Goal: Check status: Check status

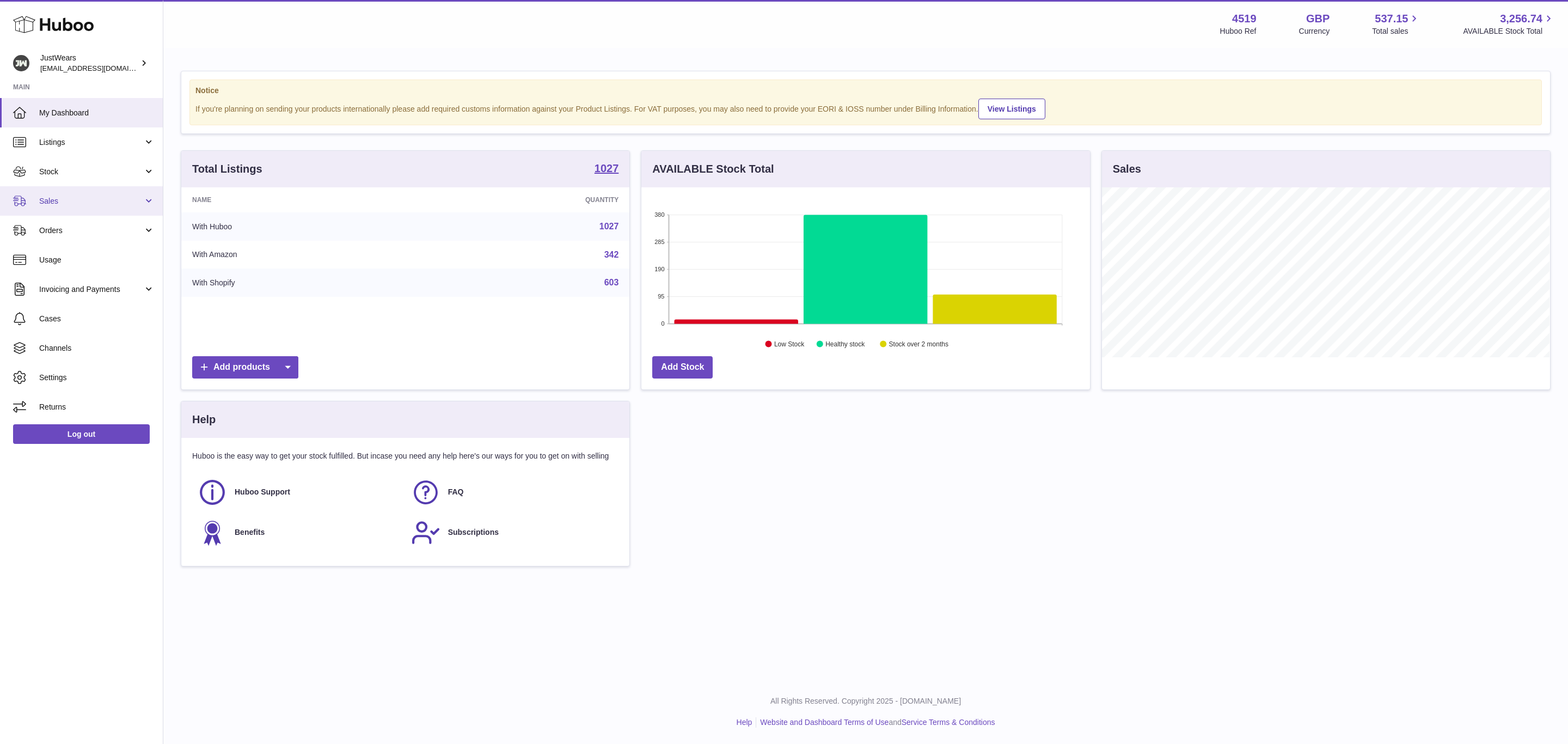
scroll to position [170, 447]
click at [70, 226] on span "Orders" at bounding box center [91, 230] width 104 height 11
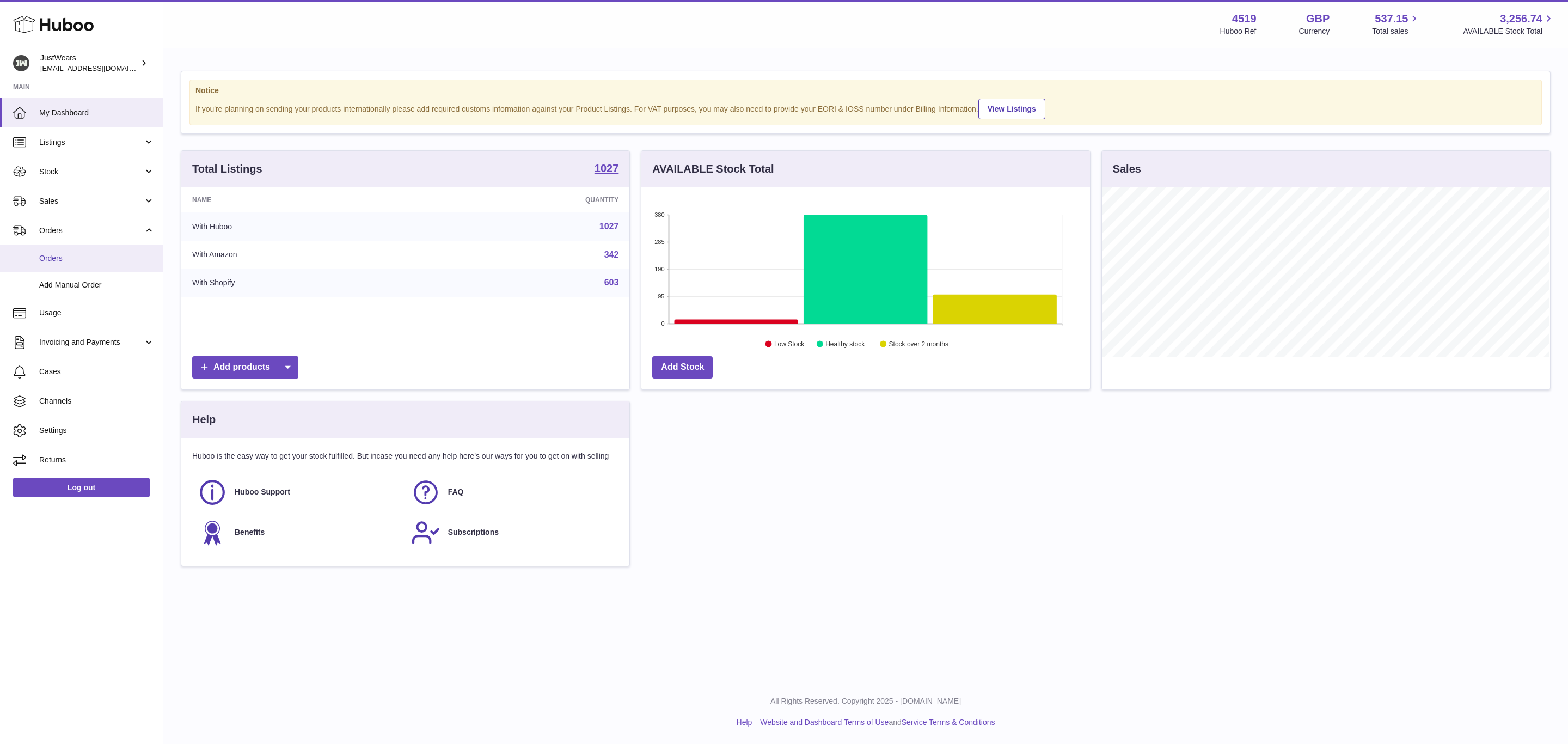
click at [75, 261] on span "Orders" at bounding box center [97, 258] width 115 height 11
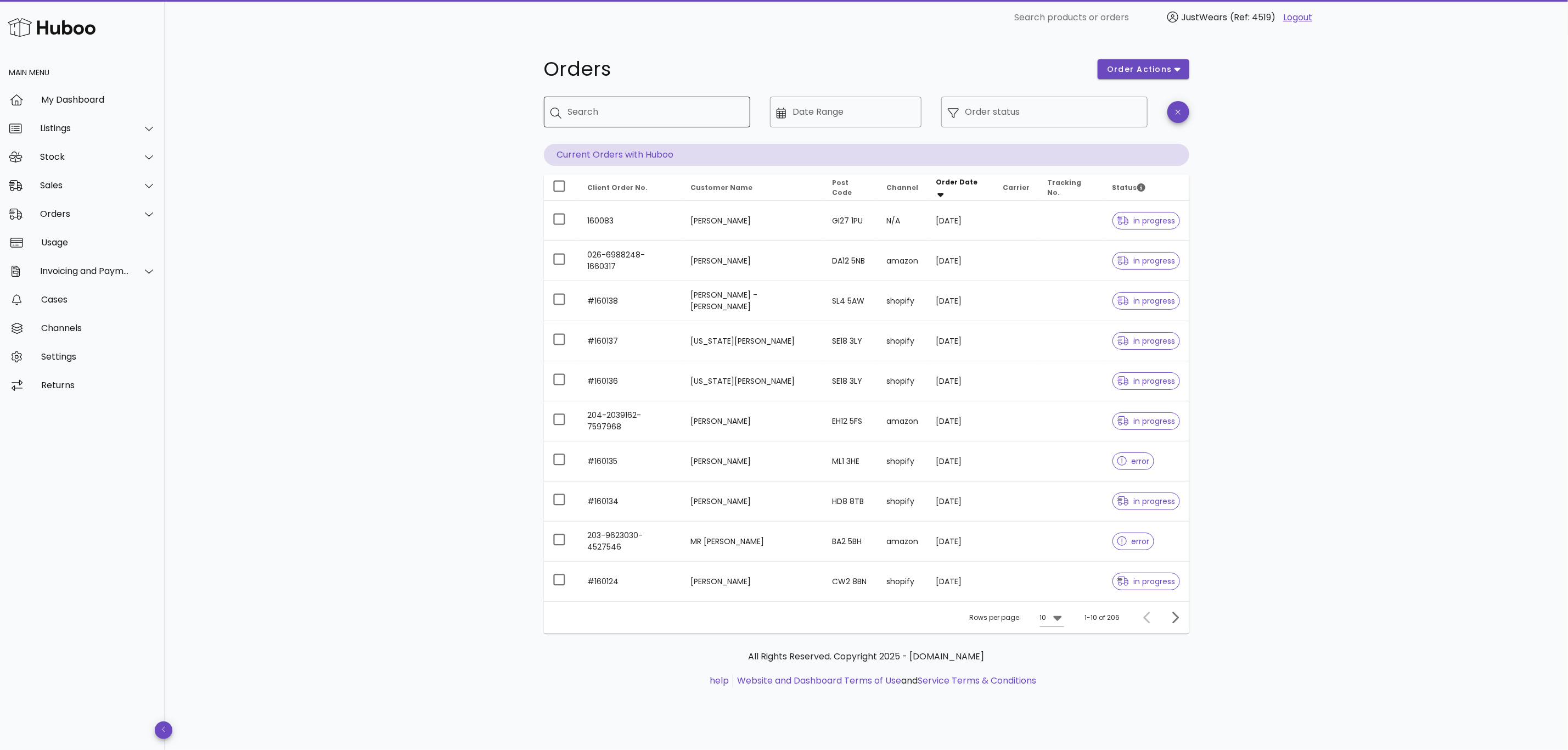
click at [587, 124] on div "Search" at bounding box center [655, 111] width 173 height 31
drag, startPoint x: 587, startPoint y: 124, endPoint x: 569, endPoint y: 118, distance: 19.0
click at [569, 118] on input "Search" at bounding box center [655, 112] width 173 height 18
paste input "******"
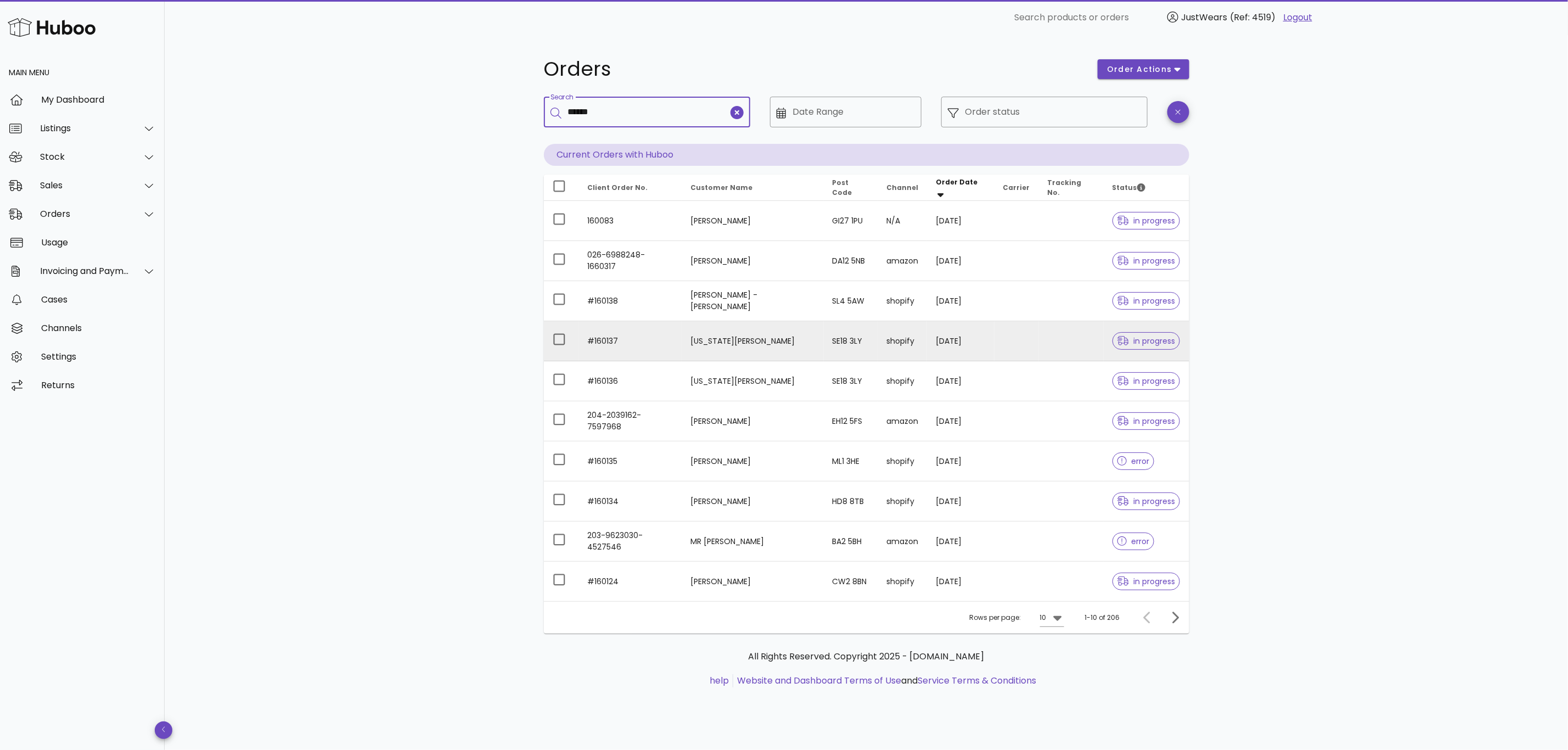
type input "******"
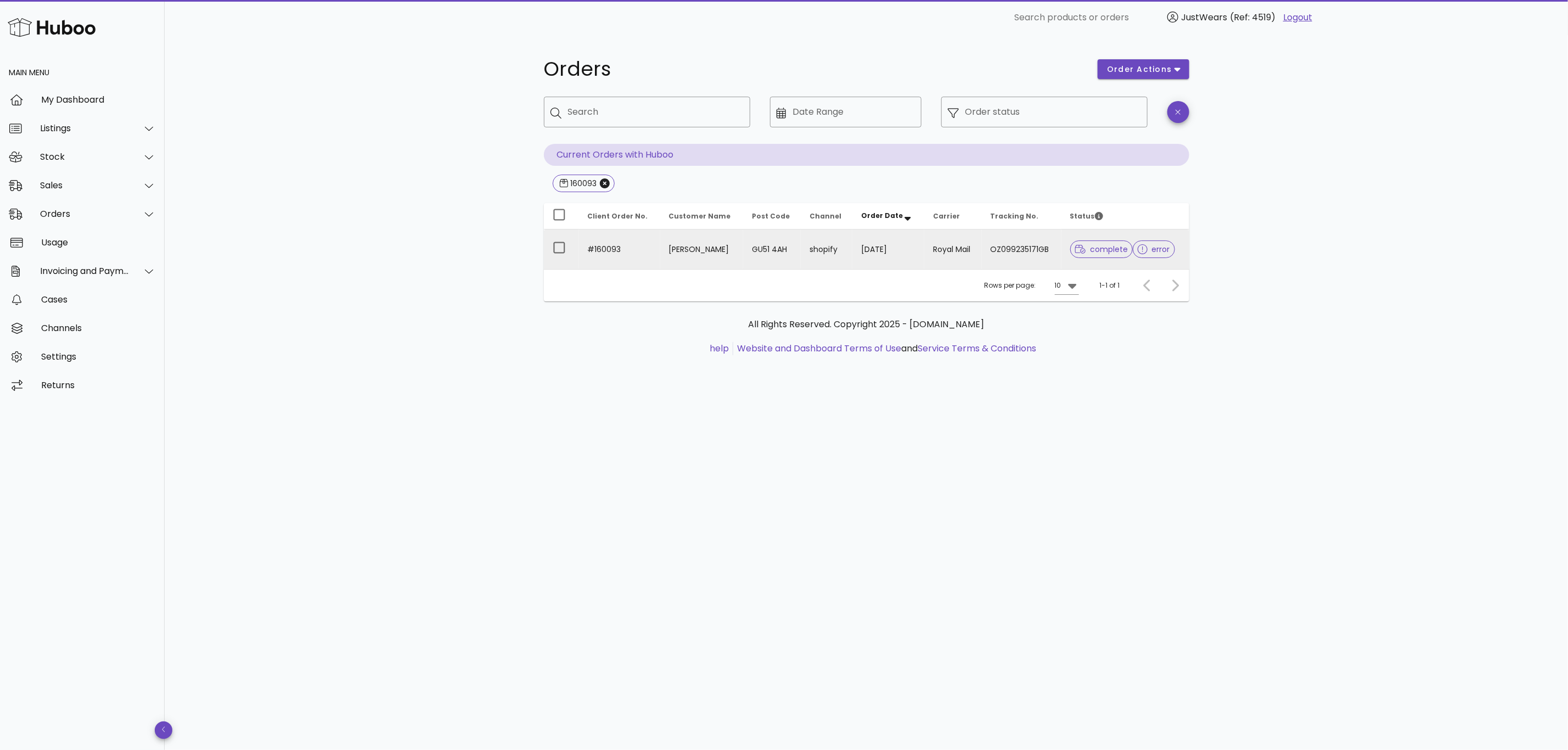
click at [926, 254] on td "Royal Mail" at bounding box center [953, 249] width 57 height 39
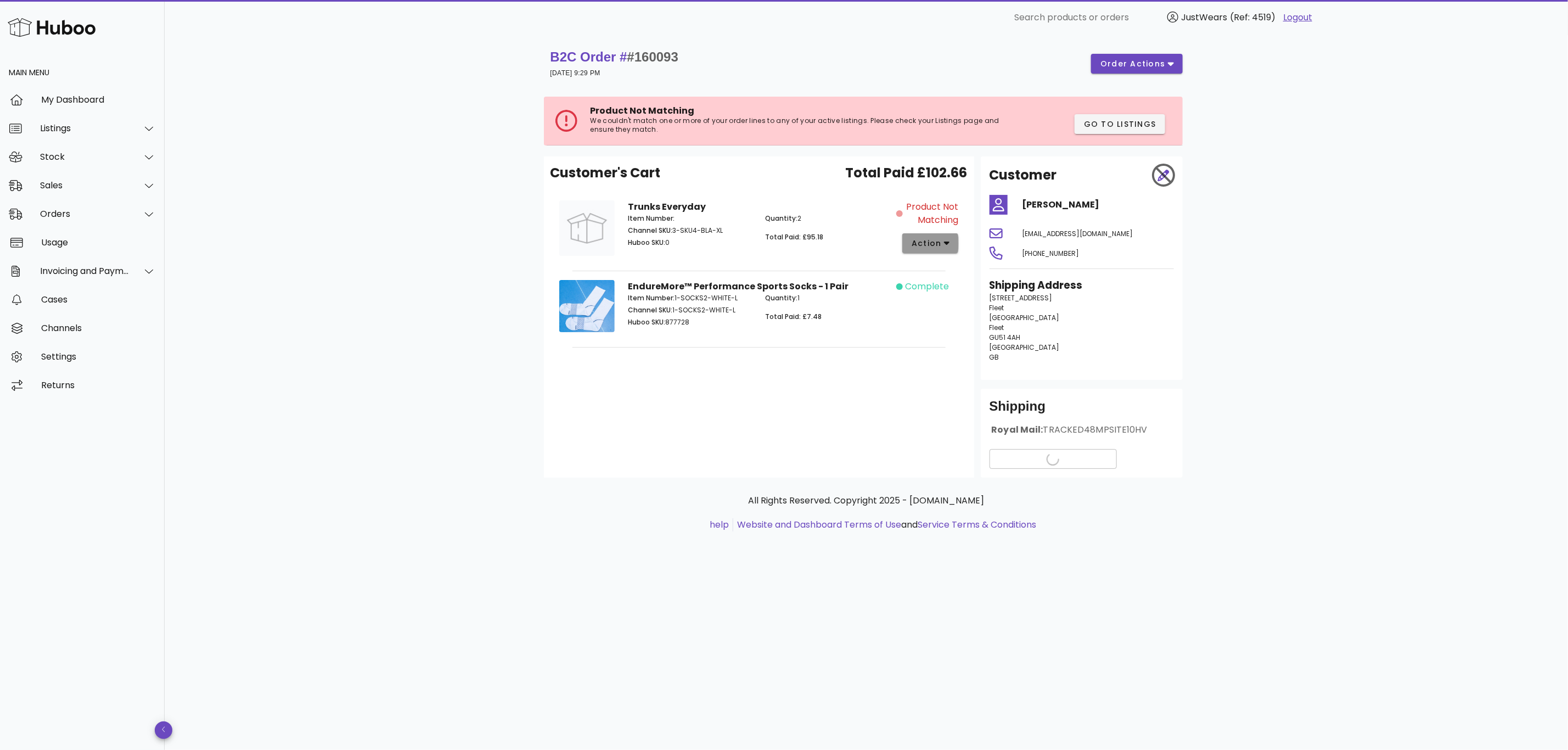
click at [919, 244] on span "action" at bounding box center [926, 244] width 31 height 12
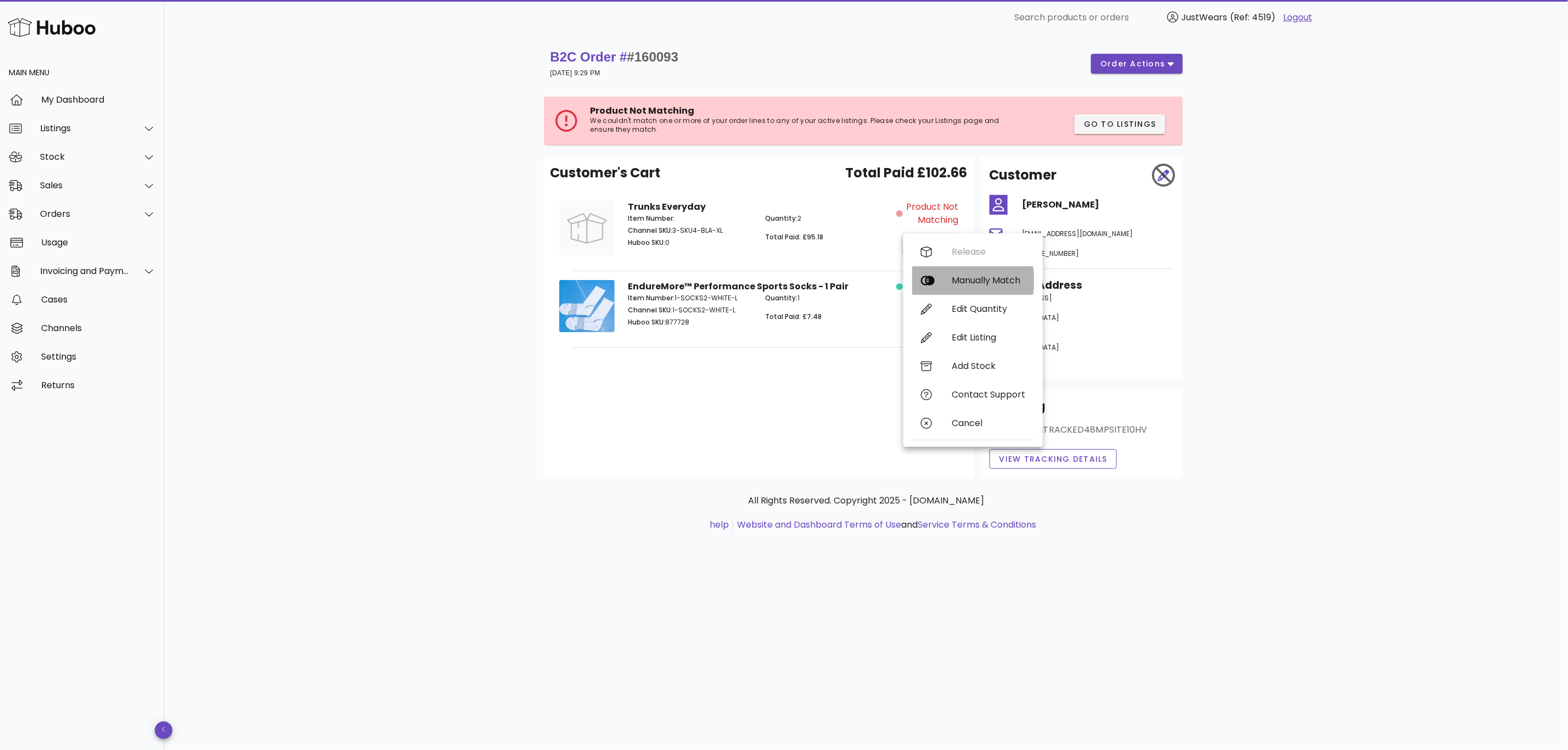
click at [973, 281] on div "Manually Match" at bounding box center [988, 280] width 74 height 11
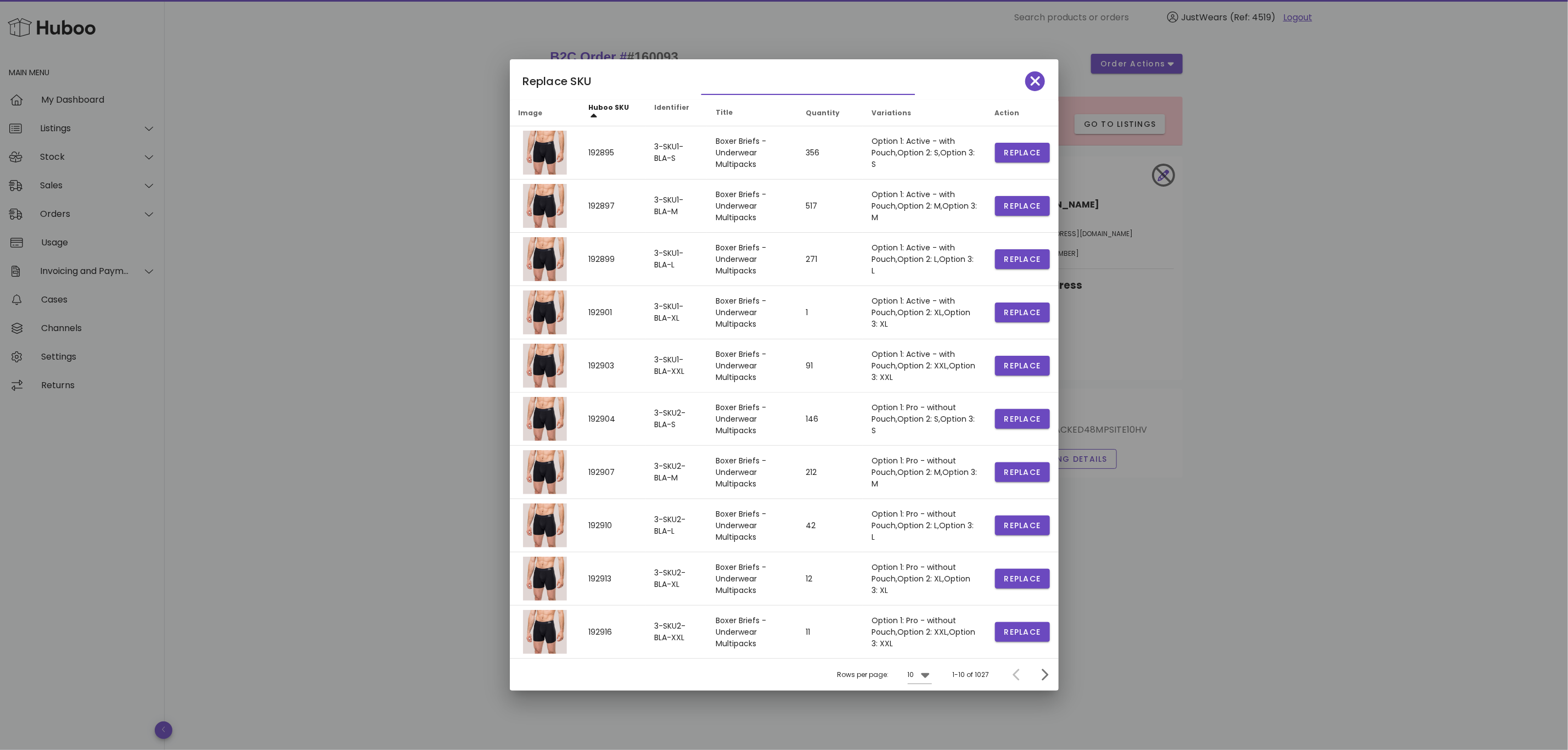
click at [743, 77] on input "text" at bounding box center [800, 86] width 198 height 18
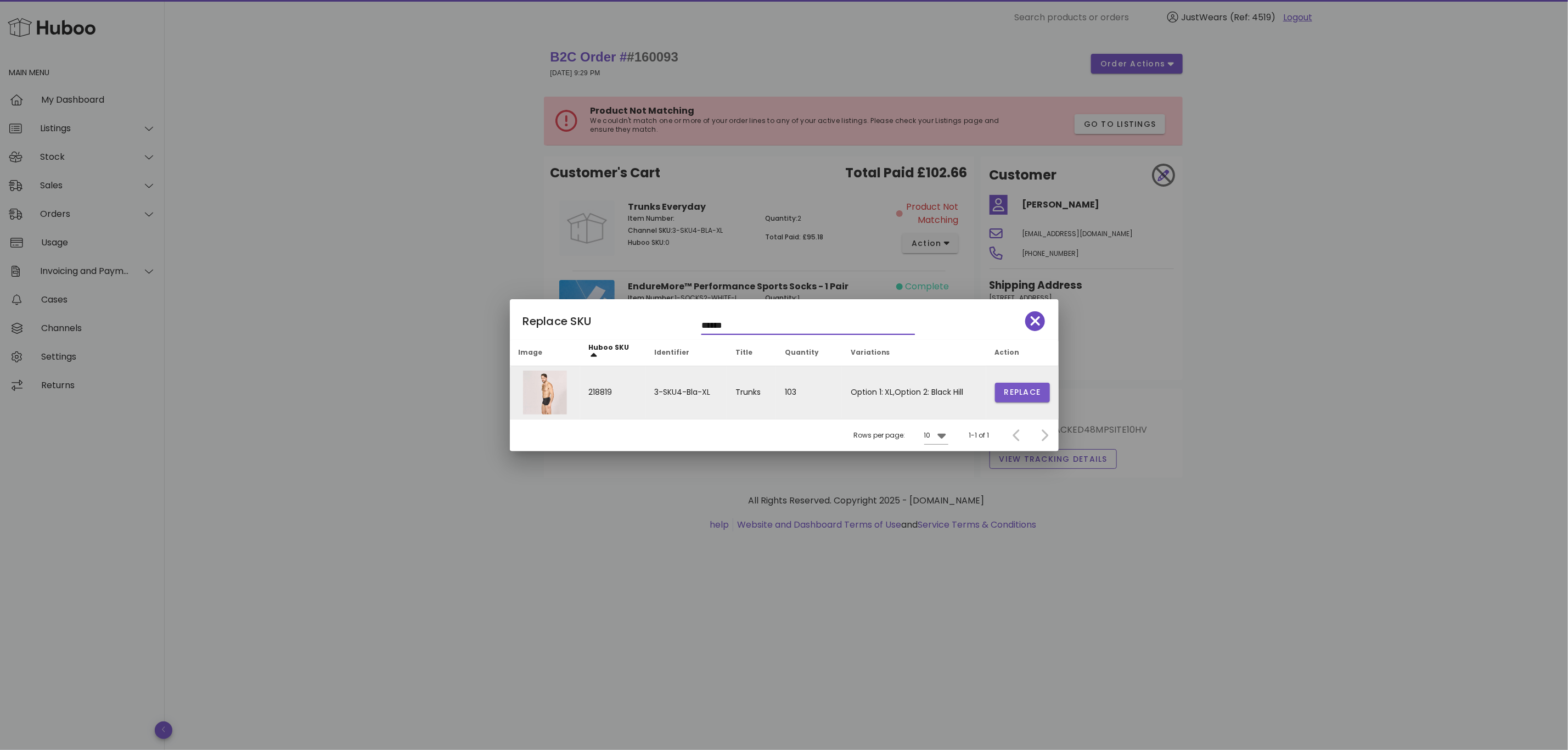
type input "******"
click at [1022, 399] on button "Replace" at bounding box center [1023, 393] width 55 height 20
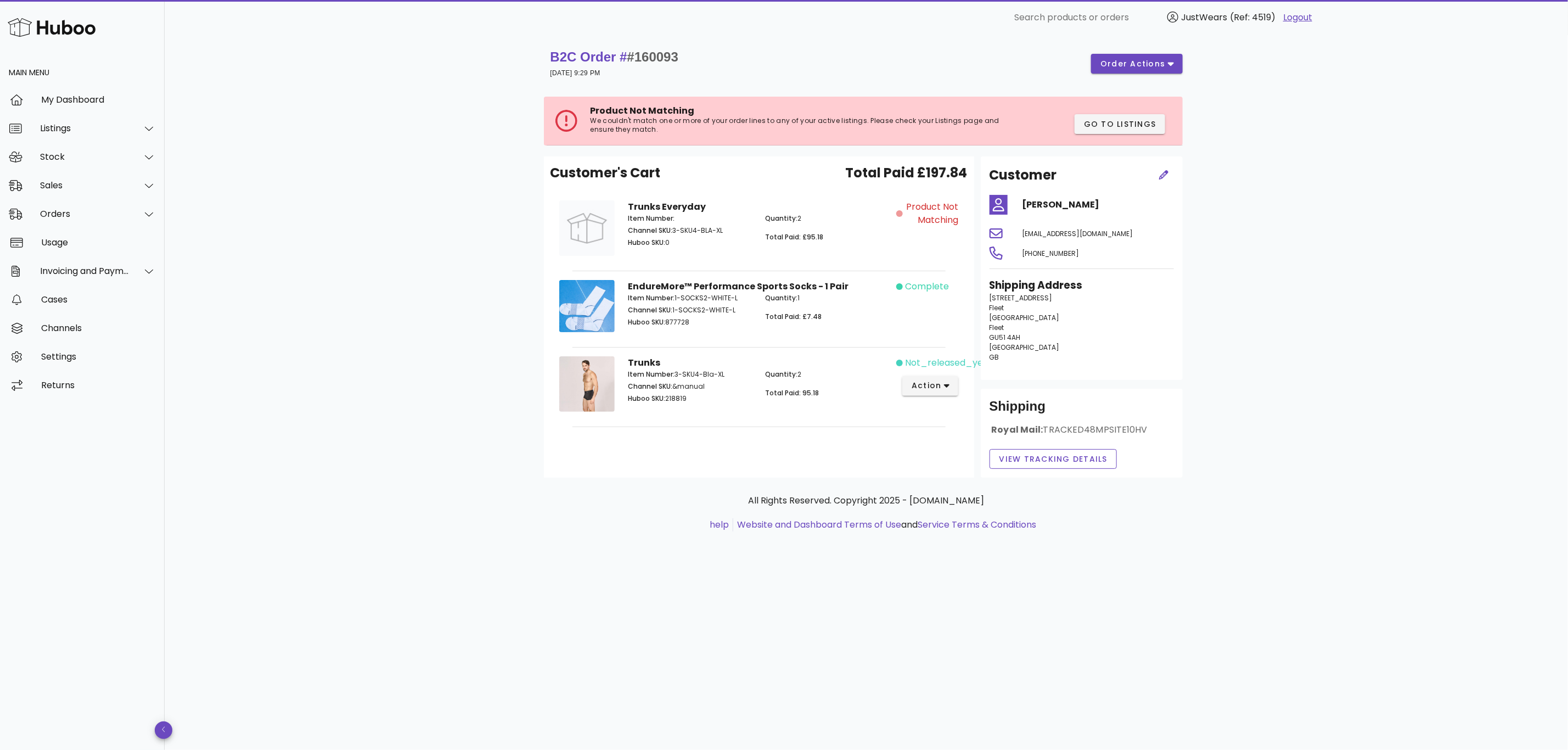
click at [907, 229] on div "Product Not Matching" at bounding box center [931, 230] width 69 height 73
click at [921, 232] on div "Product Not Matching" at bounding box center [931, 230] width 69 height 73
drag, startPoint x: 921, startPoint y: 232, endPoint x: 876, endPoint y: 242, distance: 46.1
click at [876, 242] on p "Total Paid: £95.18" at bounding box center [828, 237] width 125 height 10
click at [1127, 137] on div "Go to Listings" at bounding box center [1125, 127] width 108 height 27
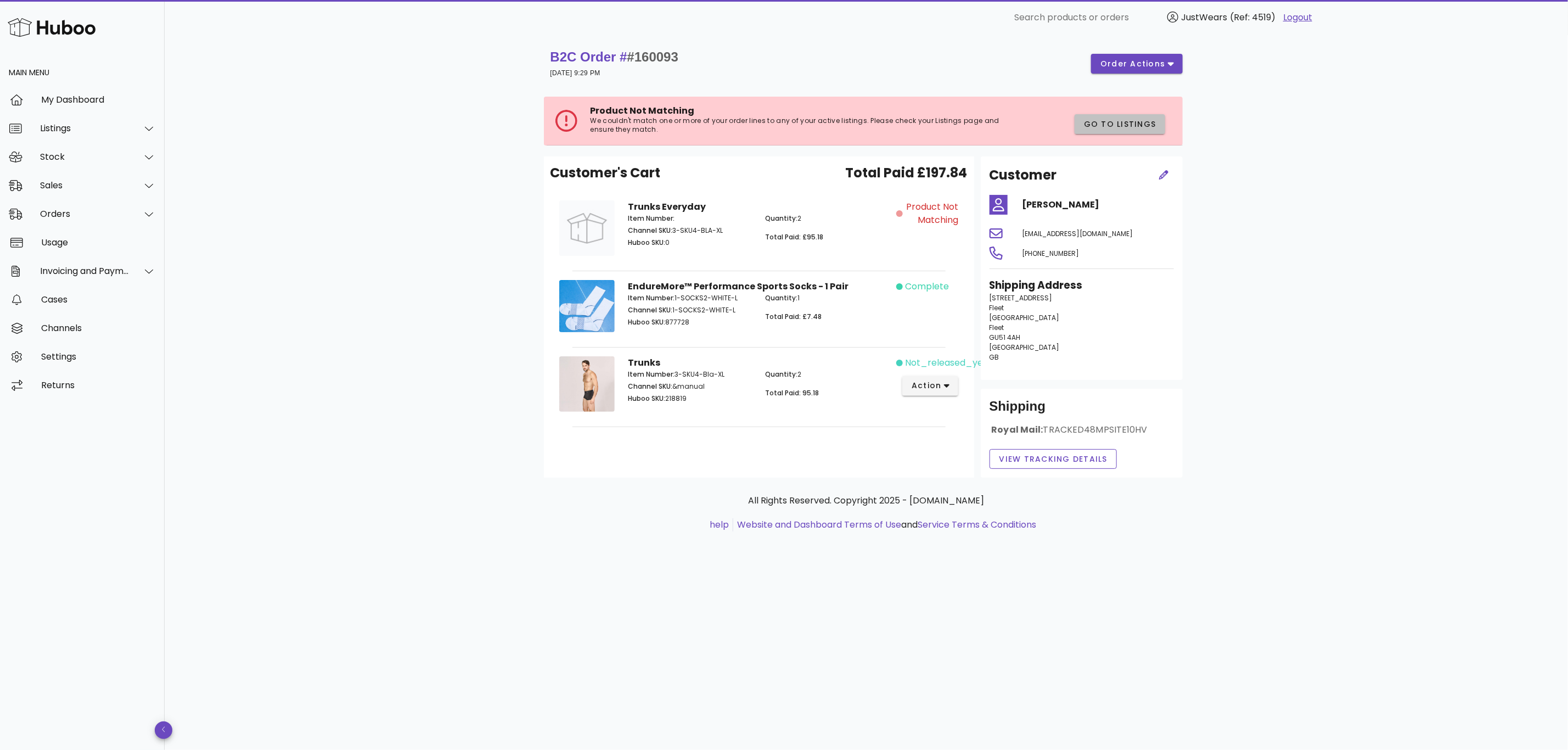
click at [1129, 129] on span "Go to Listings" at bounding box center [1120, 124] width 73 height 12
